Goal: Task Accomplishment & Management: Manage account settings

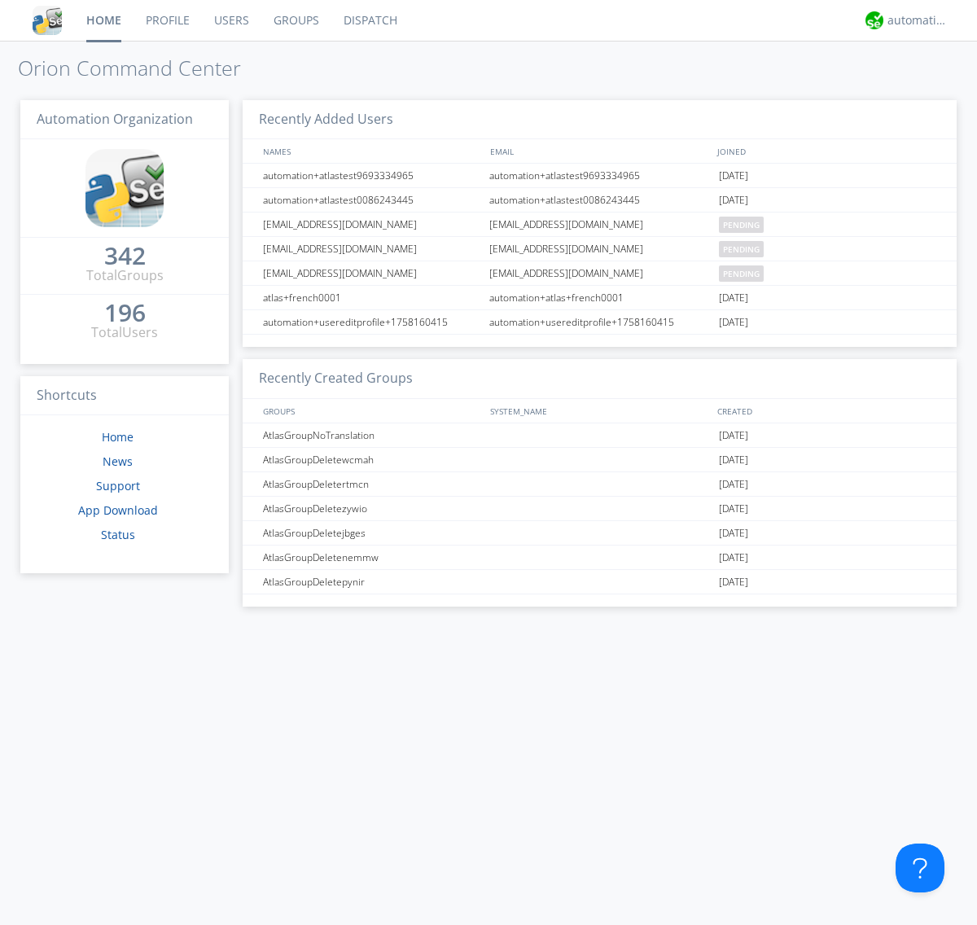
click at [230, 20] on link "Users" at bounding box center [231, 20] width 59 height 41
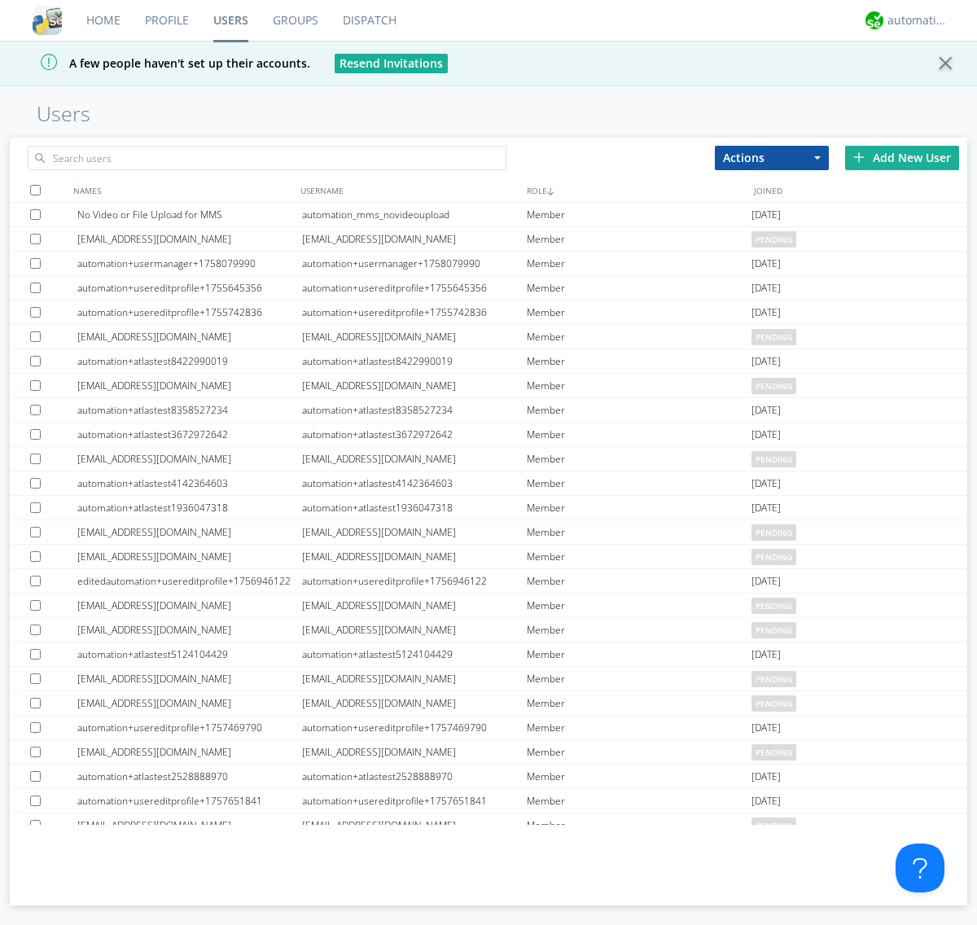
click at [902, 157] on div "Add New User" at bounding box center [902, 158] width 114 height 24
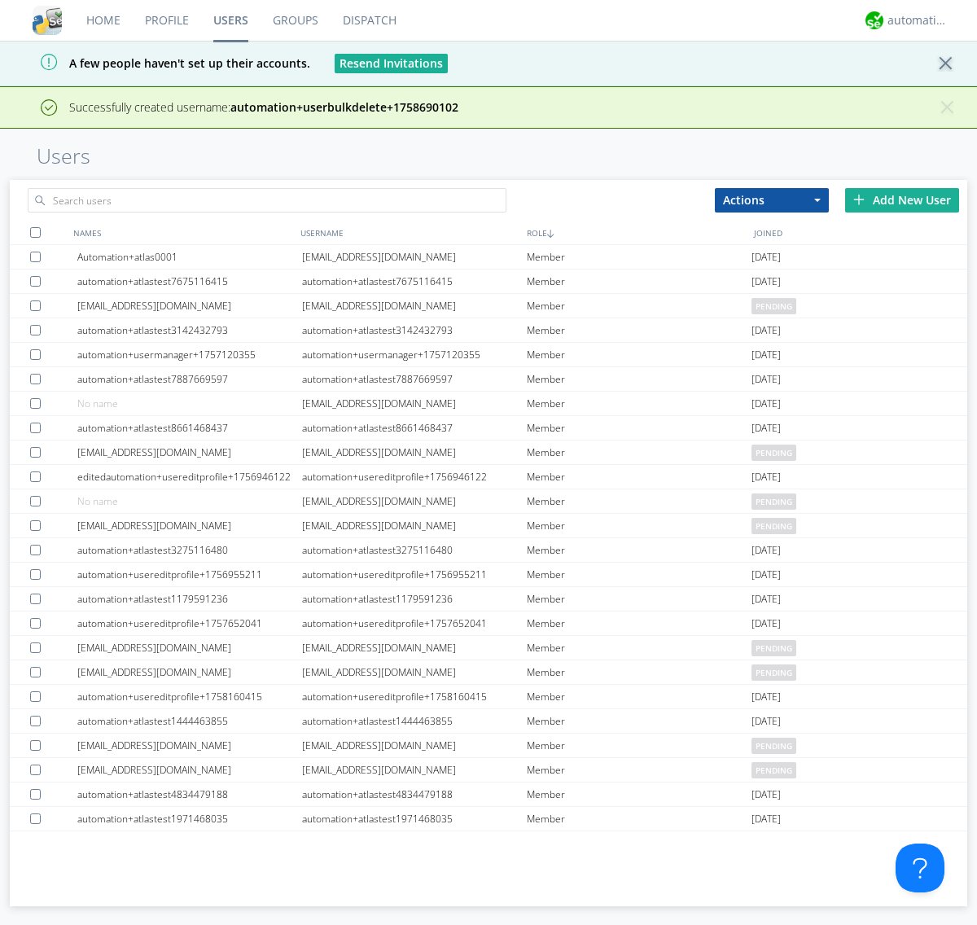
click at [902, 200] on div "Add New User" at bounding box center [902, 200] width 114 height 24
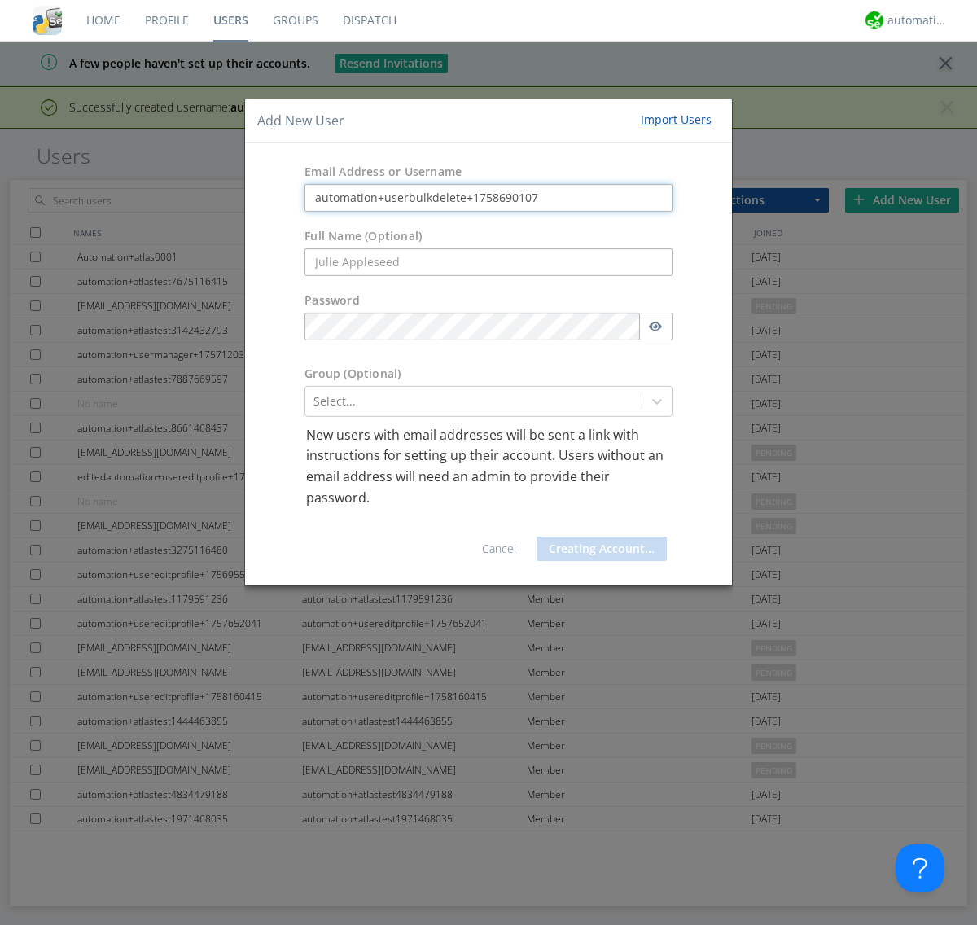
type input "automation+userbulkdelete+1758690107"
click at [598, 549] on button "Creating Account..." at bounding box center [602, 549] width 130 height 24
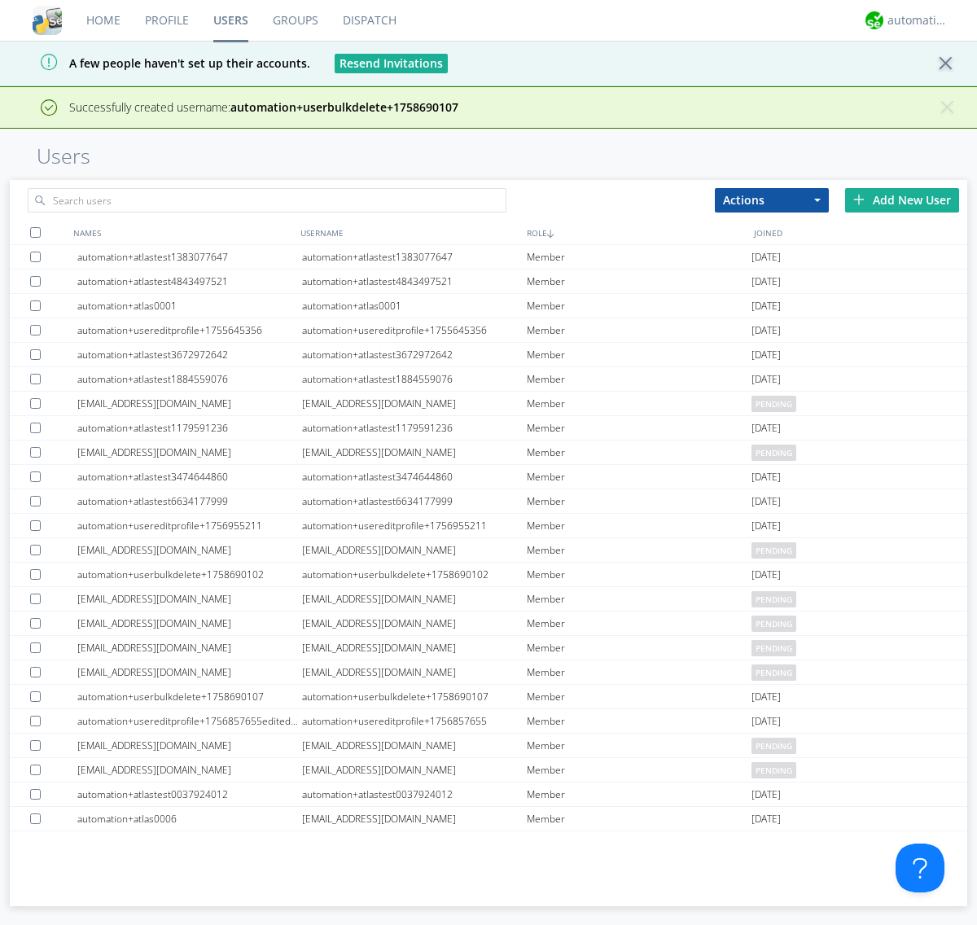
click at [902, 200] on div "Add New User" at bounding box center [902, 200] width 114 height 24
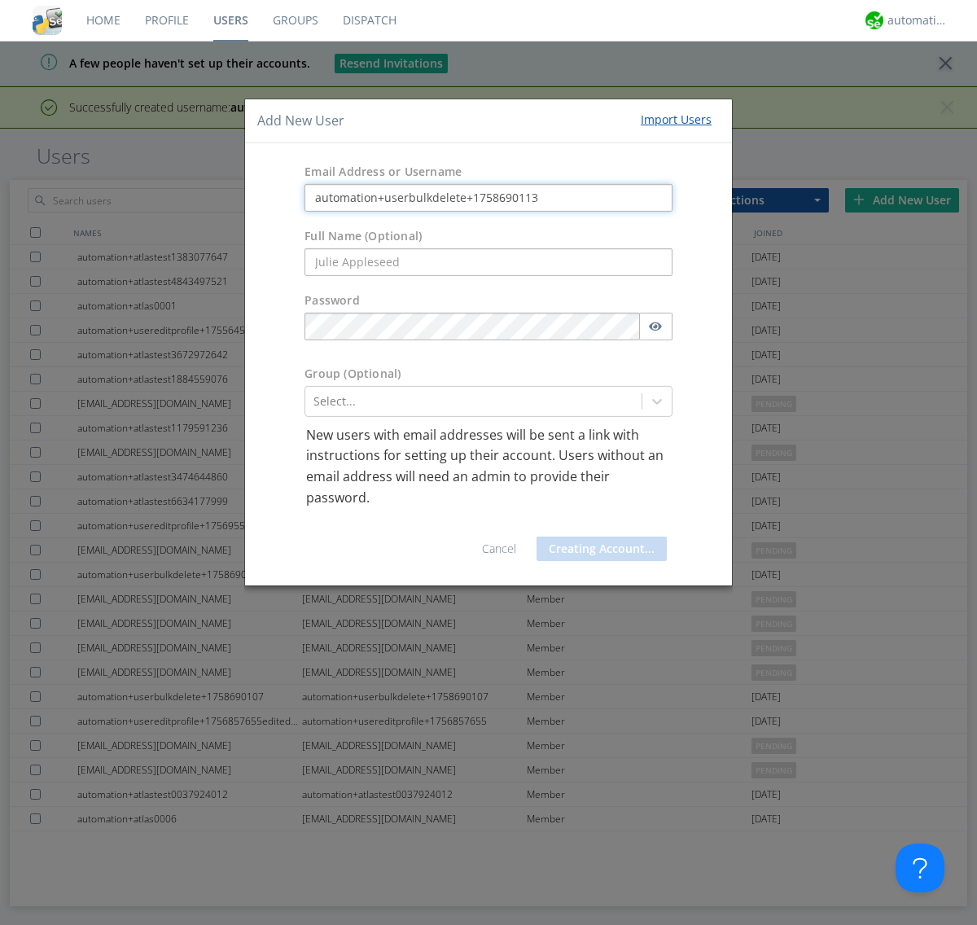
type input "automation+userbulkdelete+1758690113"
click at [598, 549] on button "Creating Account..." at bounding box center [602, 549] width 130 height 24
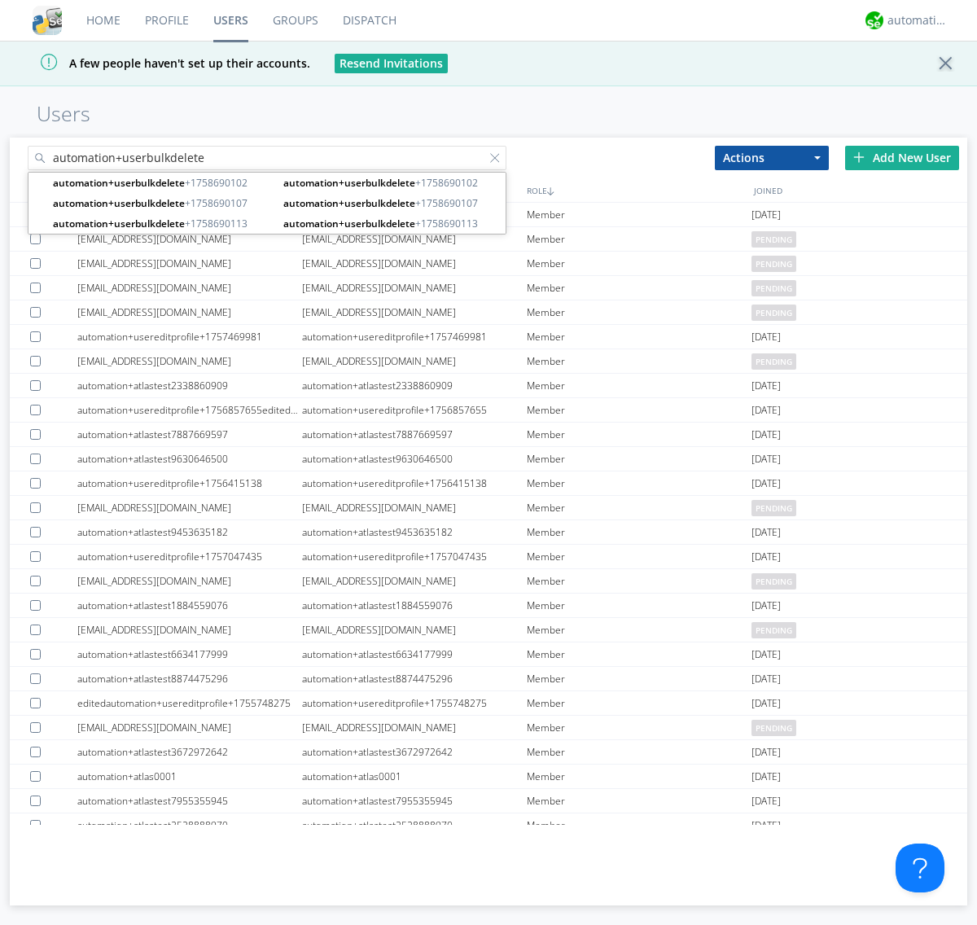
type input "automation+userbulkdelete"
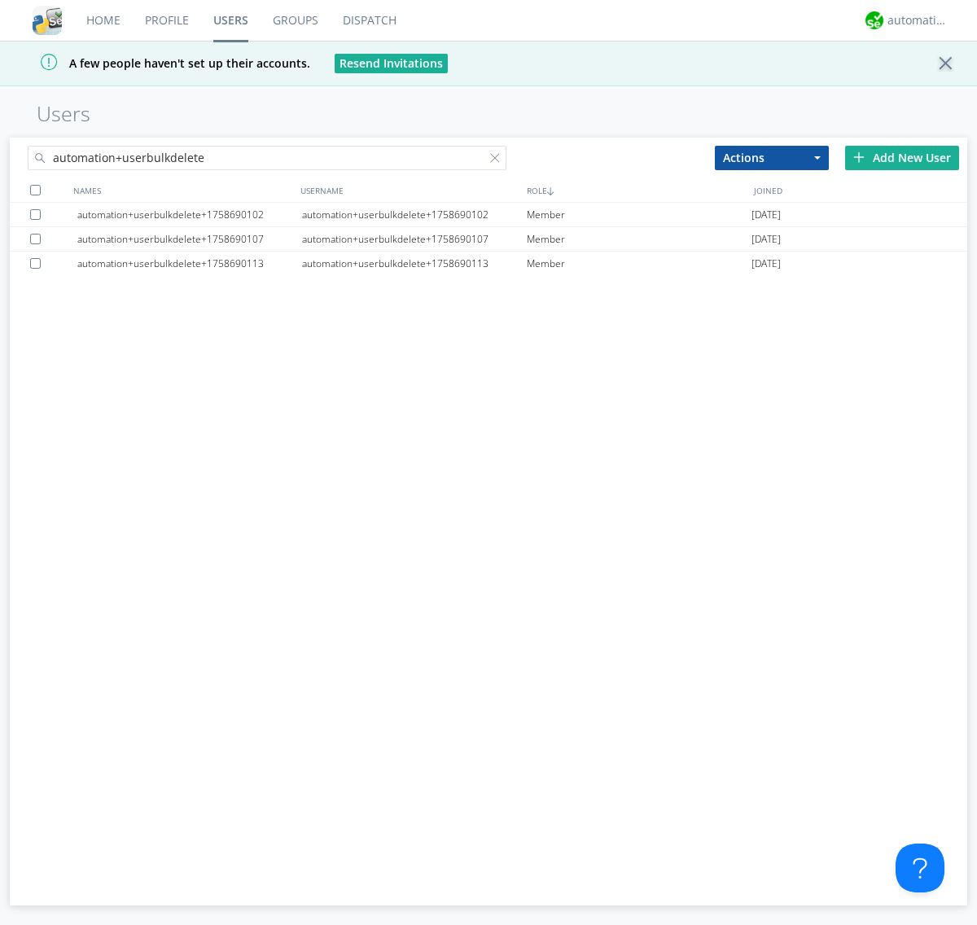
click at [35, 190] on div at bounding box center [35, 190] width 11 height 11
click at [772, 157] on button "Actions" at bounding box center [772, 158] width 114 height 24
click at [772, 206] on link "Delete User" at bounding box center [772, 206] width 112 height 21
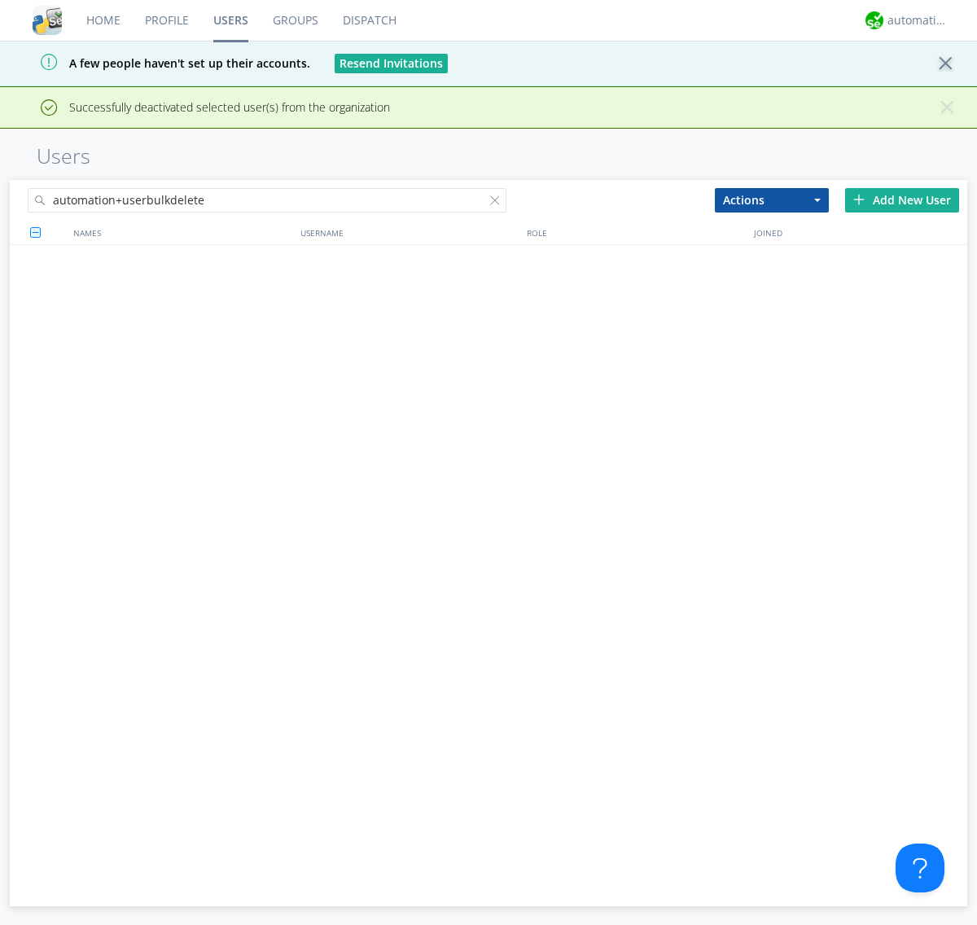
click at [498, 195] on div at bounding box center [498, 203] width 16 height 16
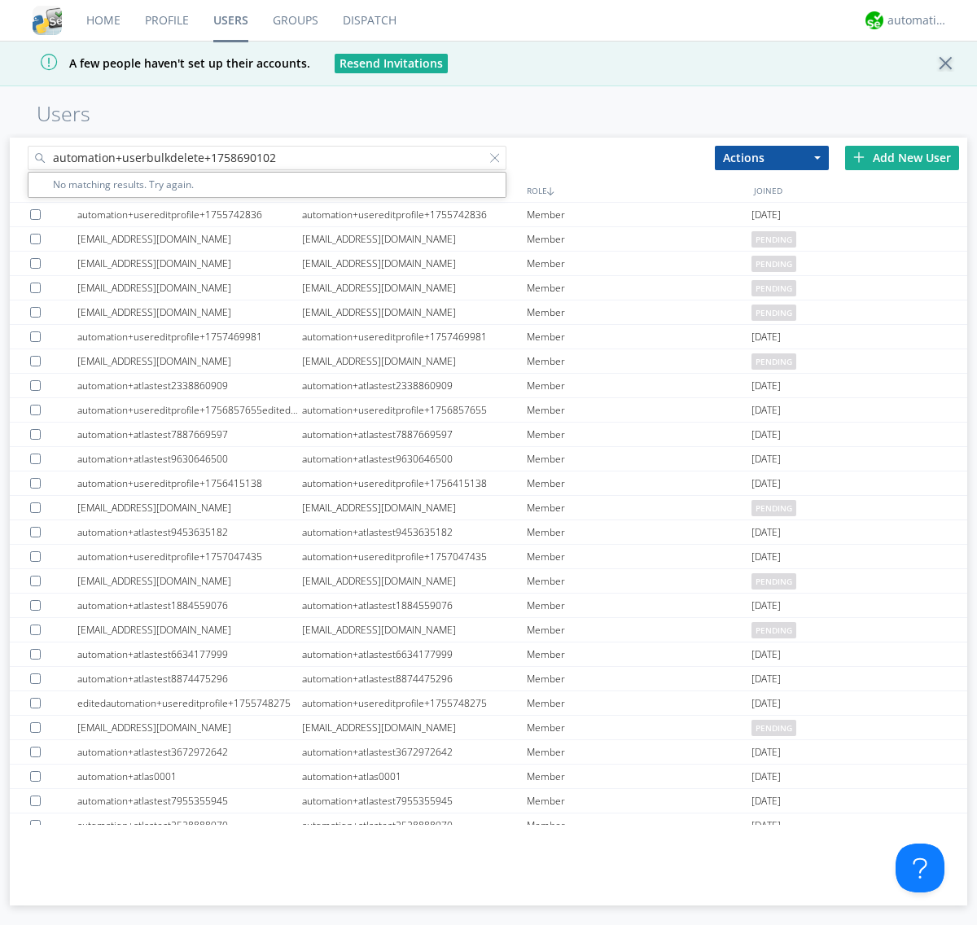
type input "automation+userbulkdelete+1758690102"
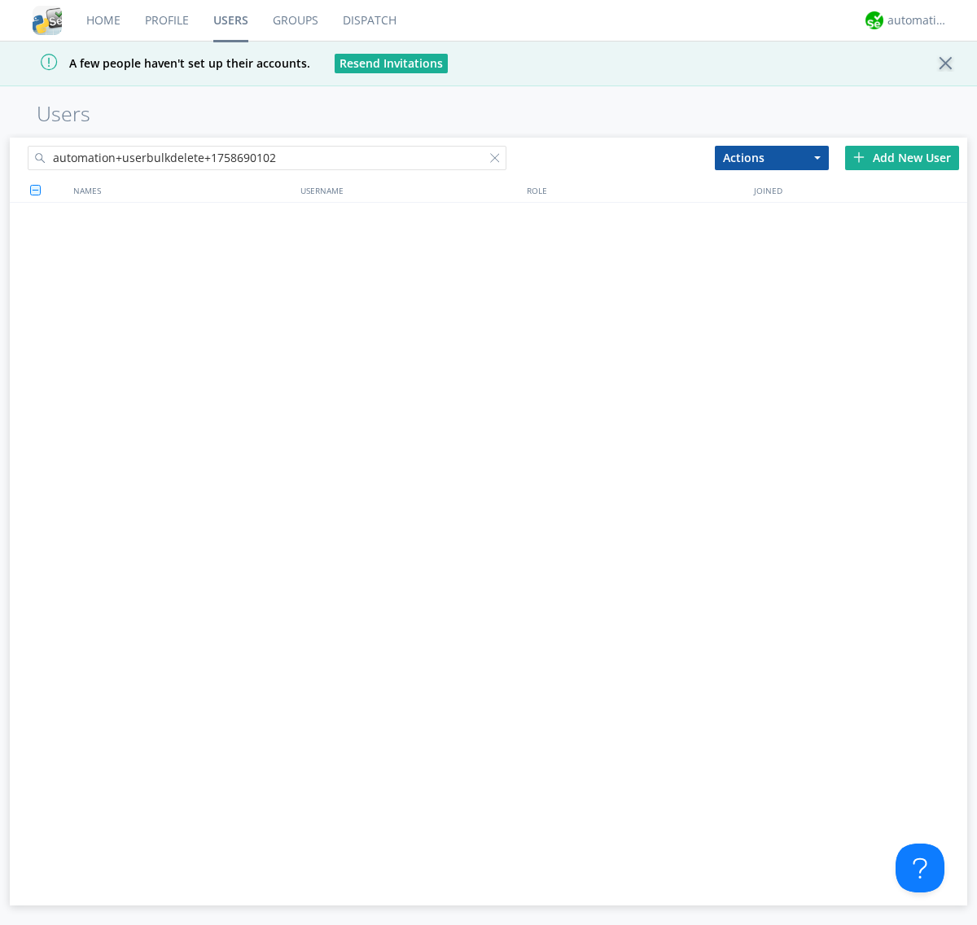
click at [498, 160] on div at bounding box center [498, 161] width 16 height 16
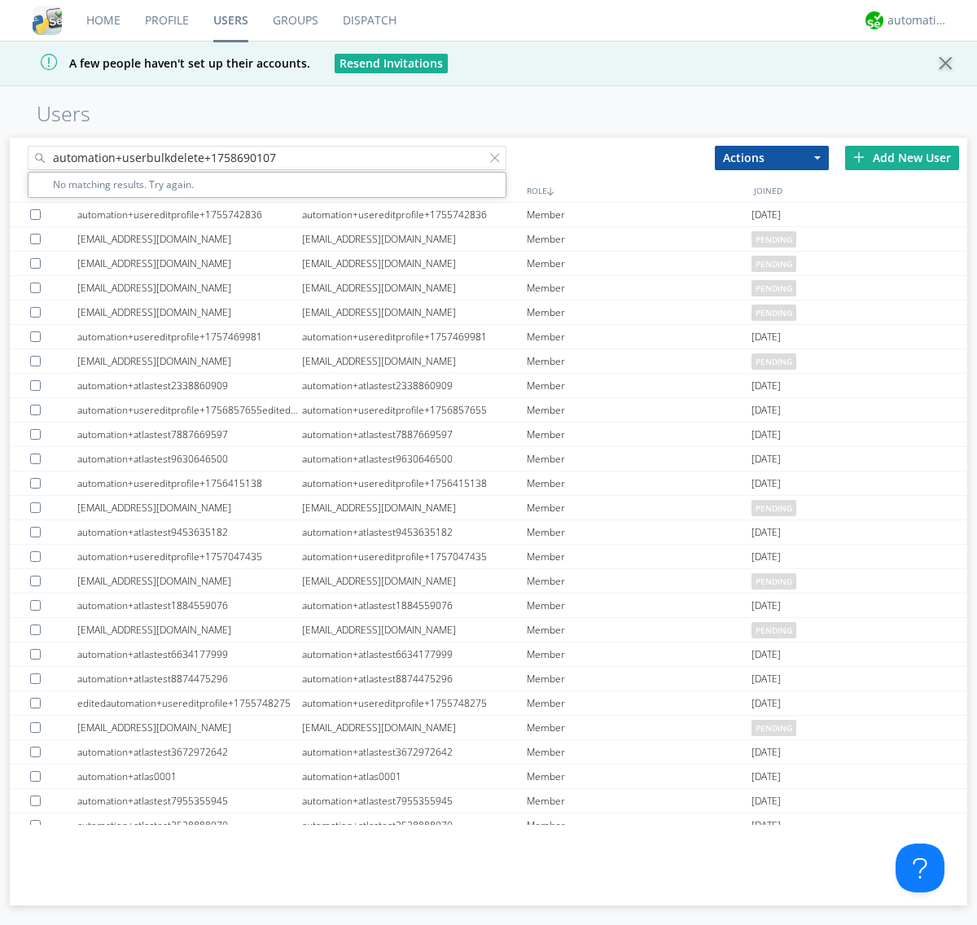
type input "automation+userbulkdelete+1758690107"
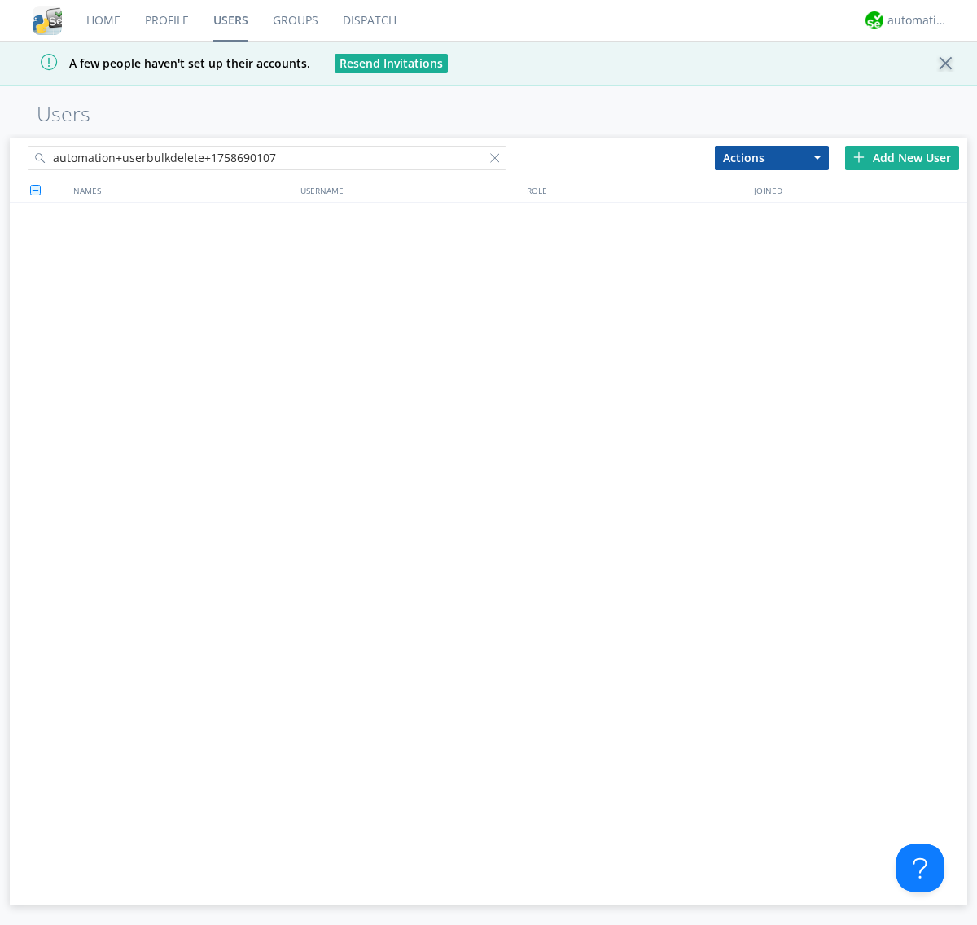
click at [498, 160] on div at bounding box center [498, 161] width 16 height 16
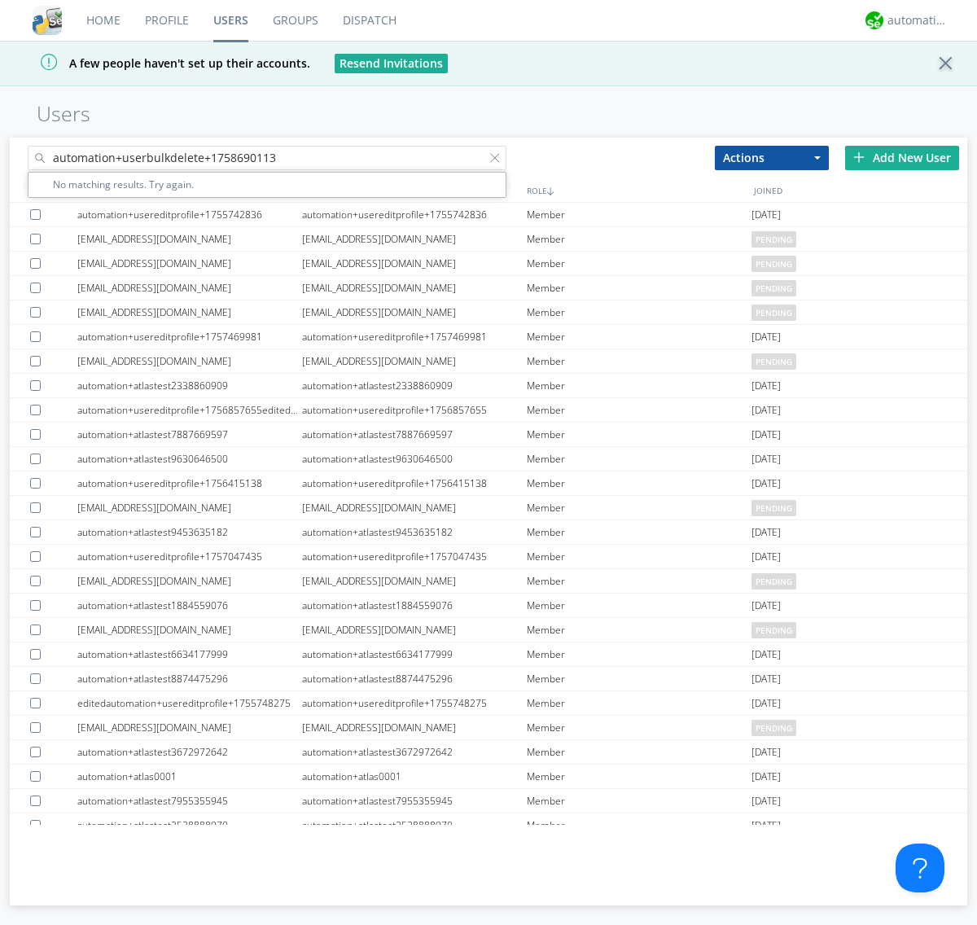
type input "automation+userbulkdelete+1758690113"
